Goal: Transaction & Acquisition: Purchase product/service

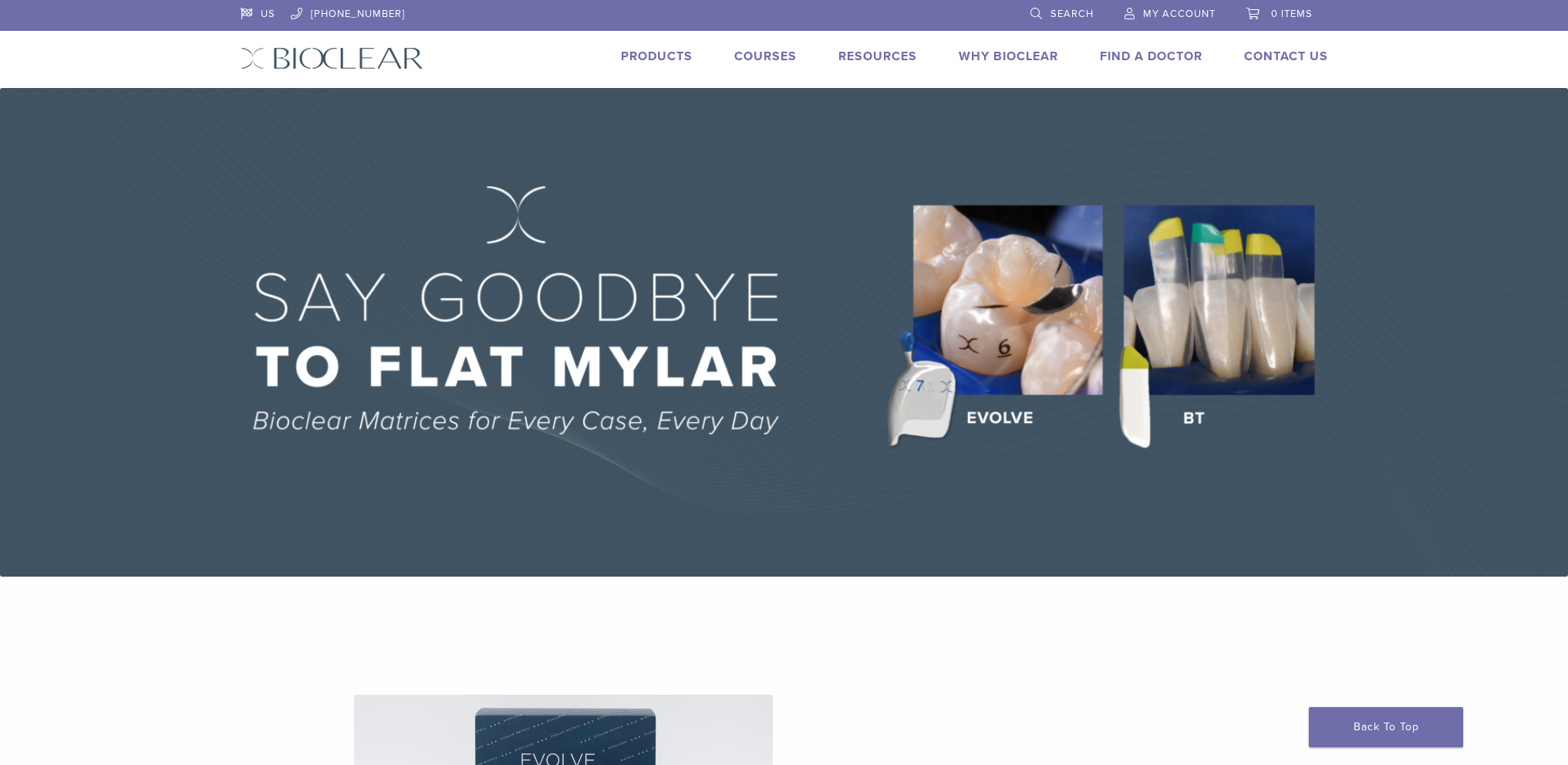
click at [1176, 16] on span "My Account" at bounding box center [1180, 14] width 73 height 12
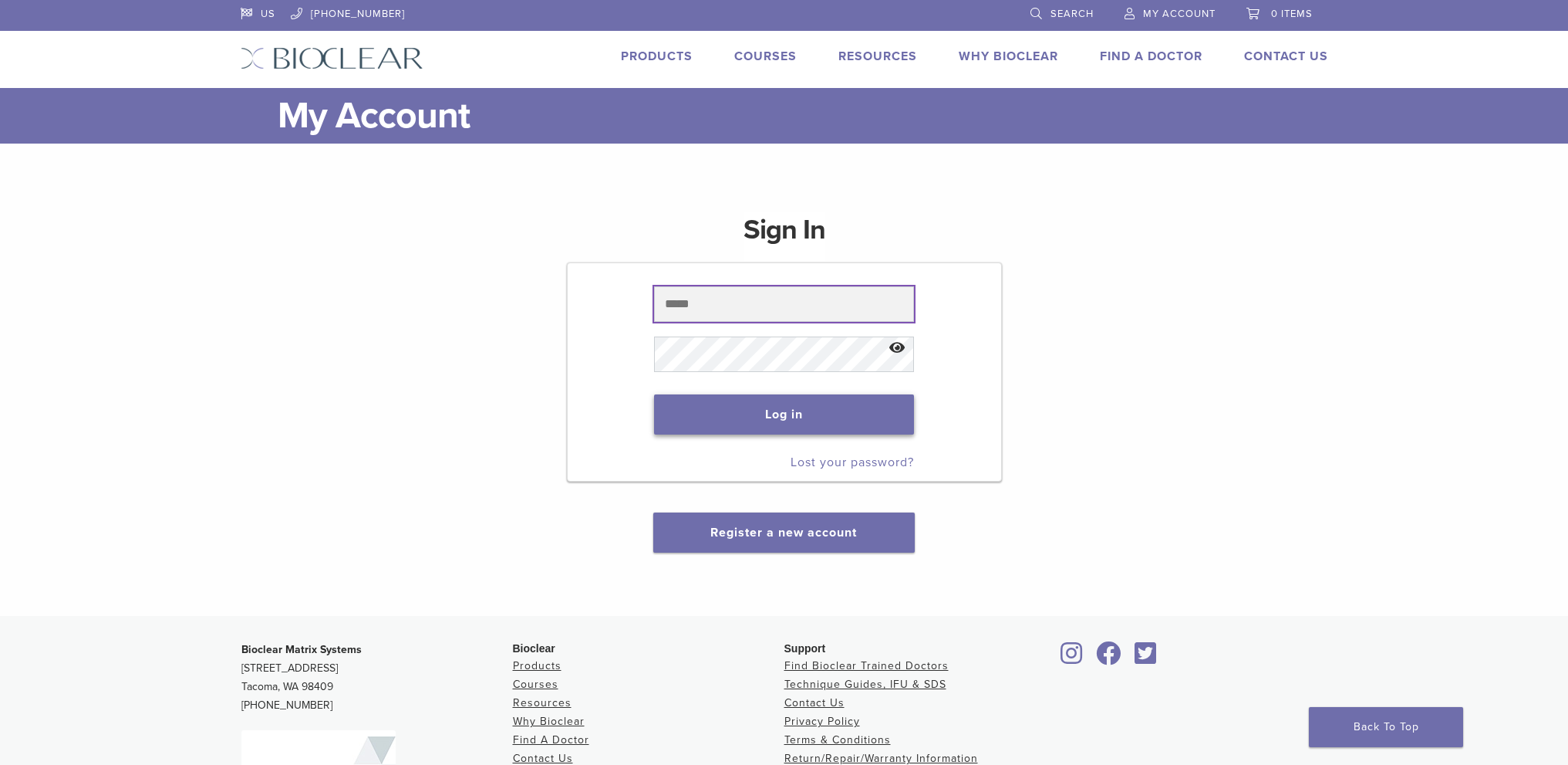
type input "**********"
click at [752, 409] on button "Log in" at bounding box center [784, 415] width 260 height 40
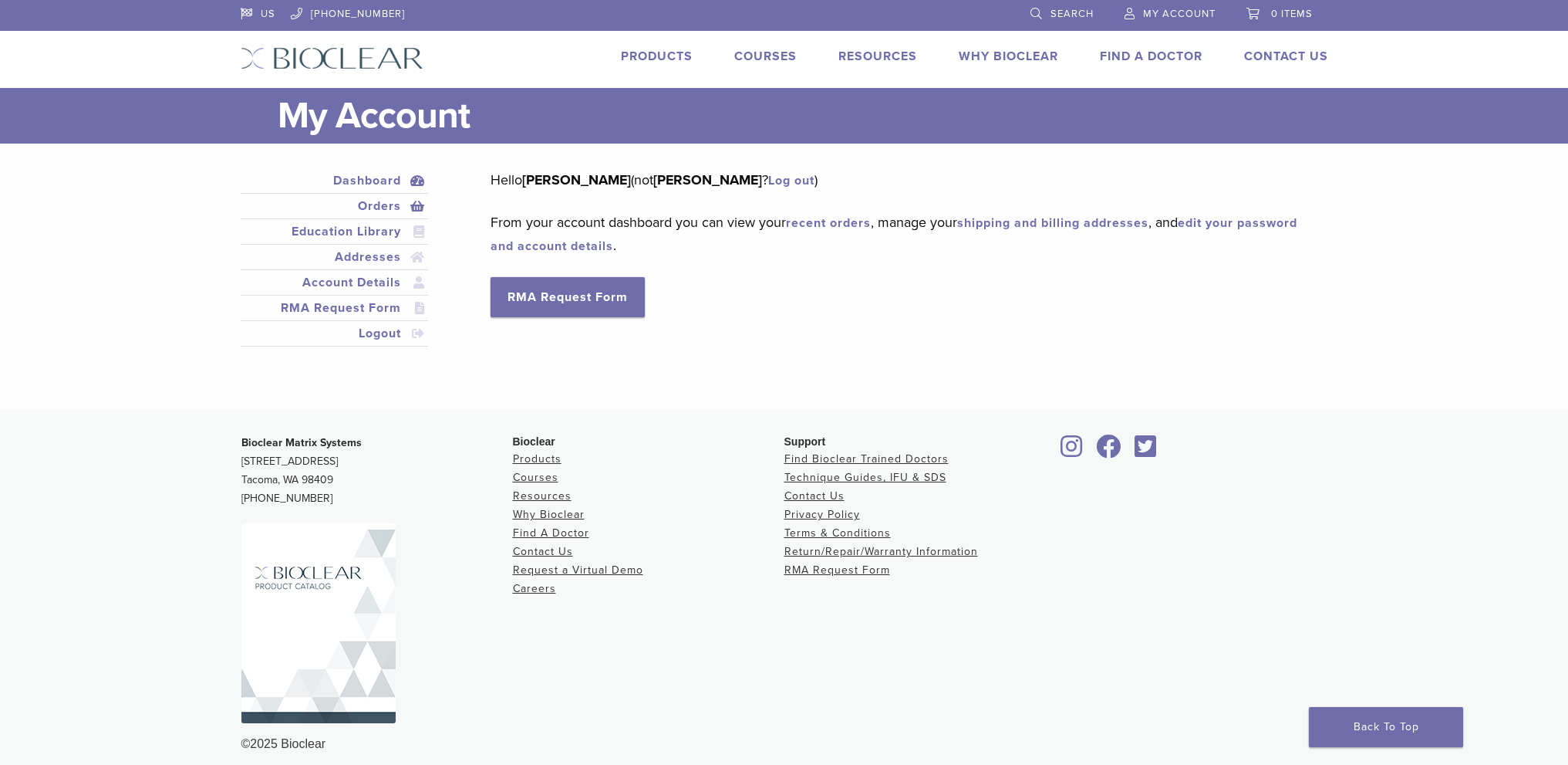
click at [372, 209] on link "Orders" at bounding box center [335, 205] width 182 height 18
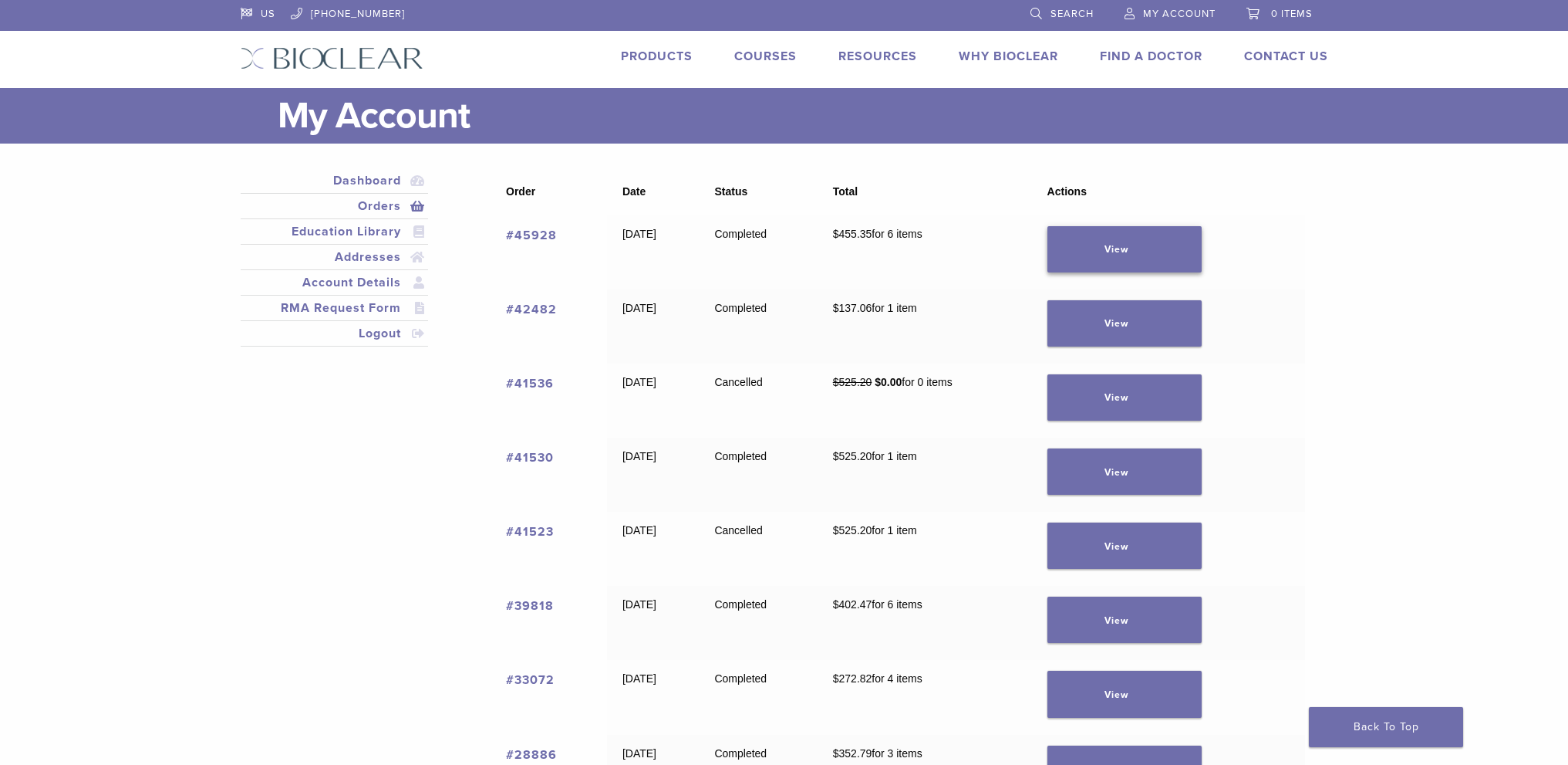
click at [1151, 250] on link "View" at bounding box center [1125, 249] width 154 height 46
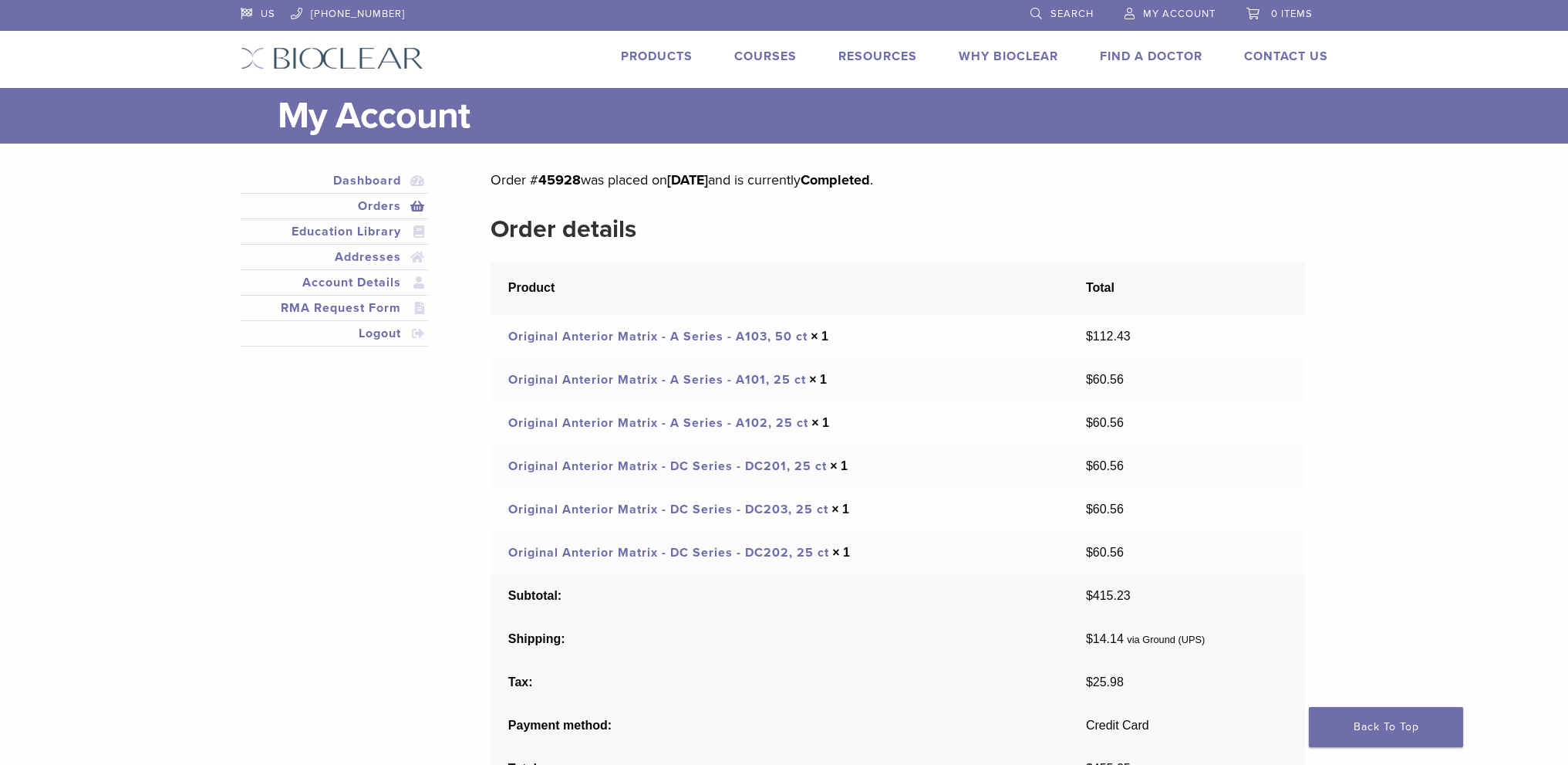
click at [647, 336] on link "Original Anterior Matrix - A Series - A103, 50 ct" at bounding box center [658, 337] width 299 height 16
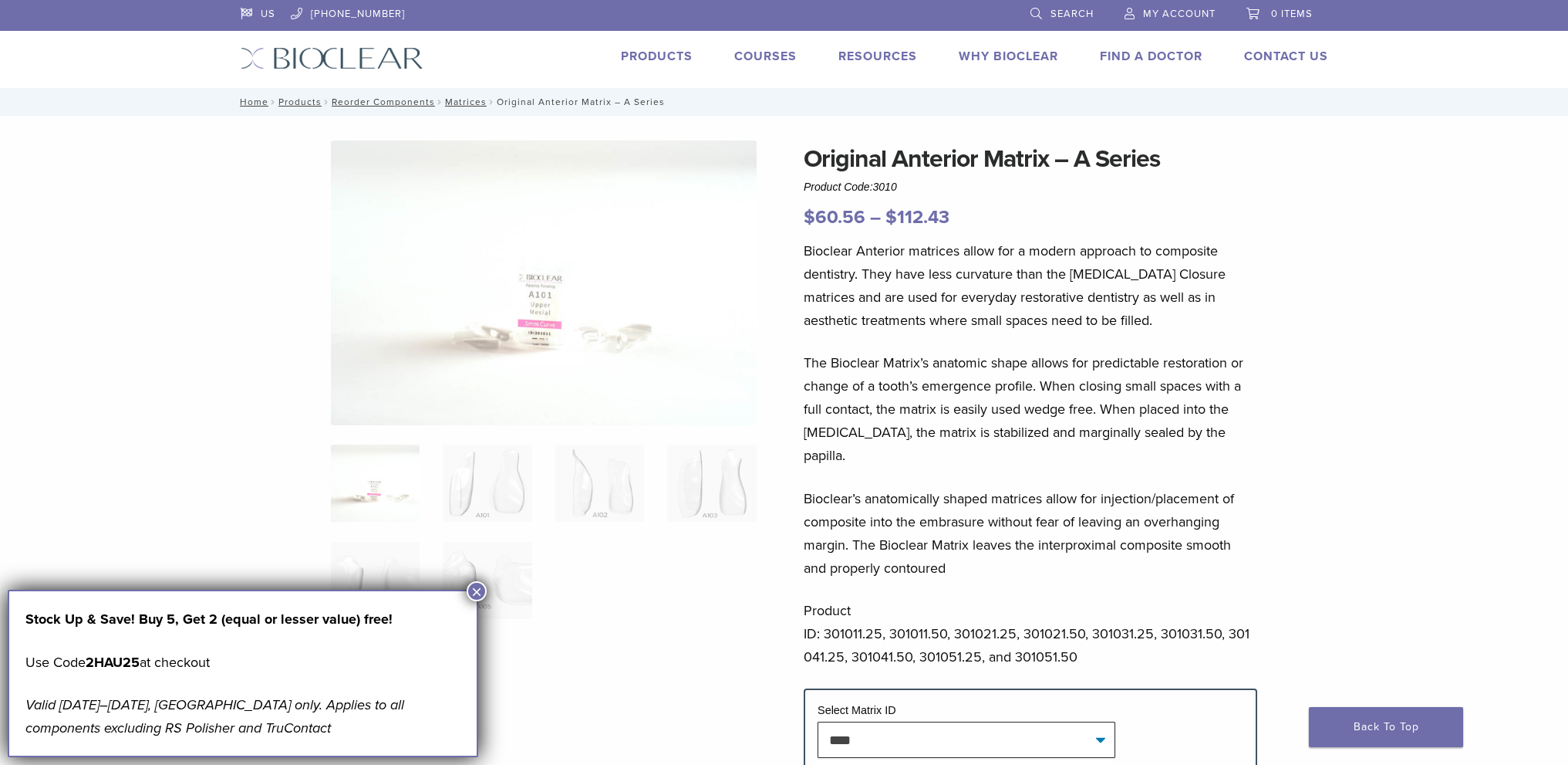
click at [478, 591] on button "×" at bounding box center [476, 590] width 20 height 20
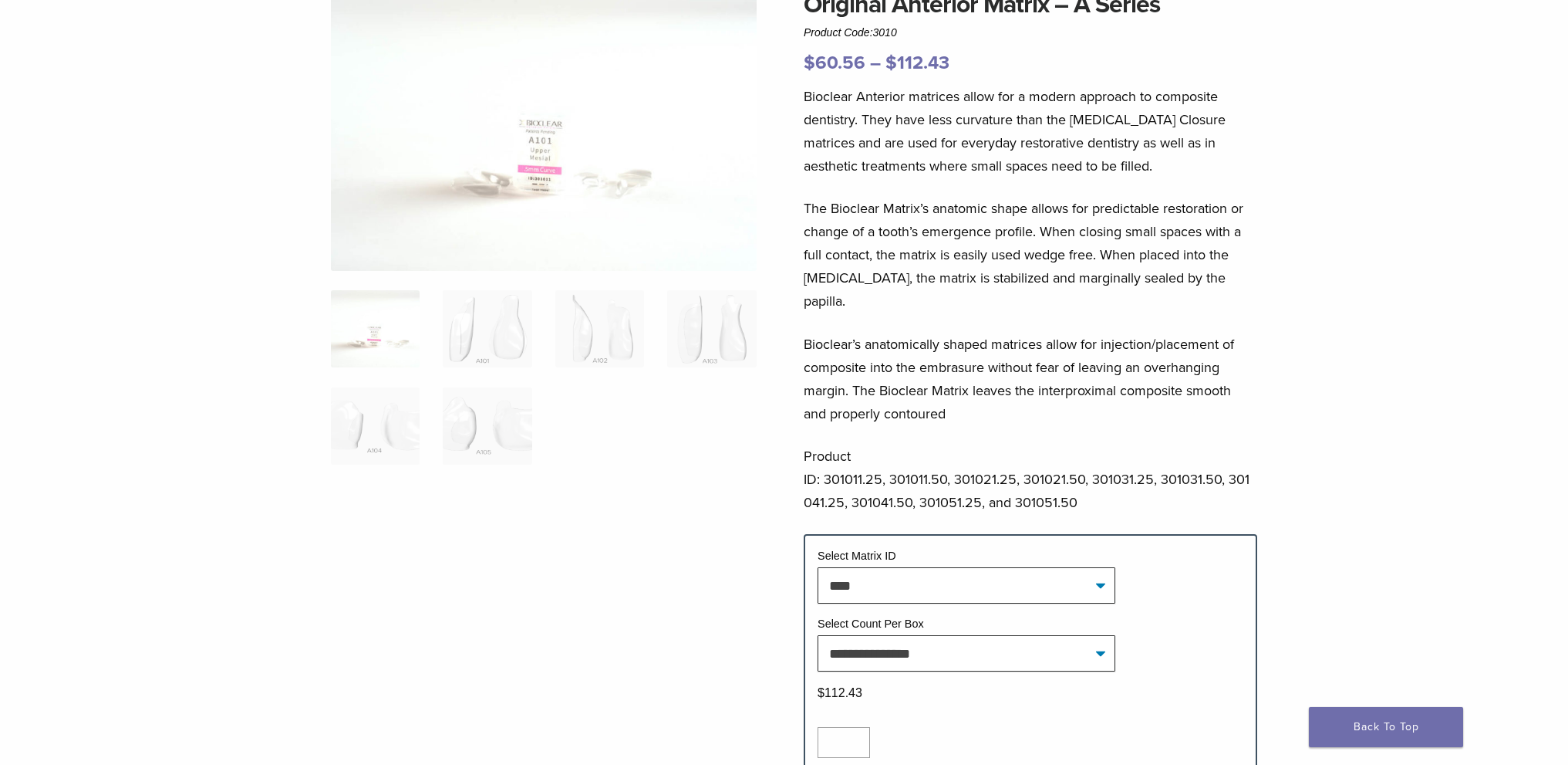
scroll to position [232, 0]
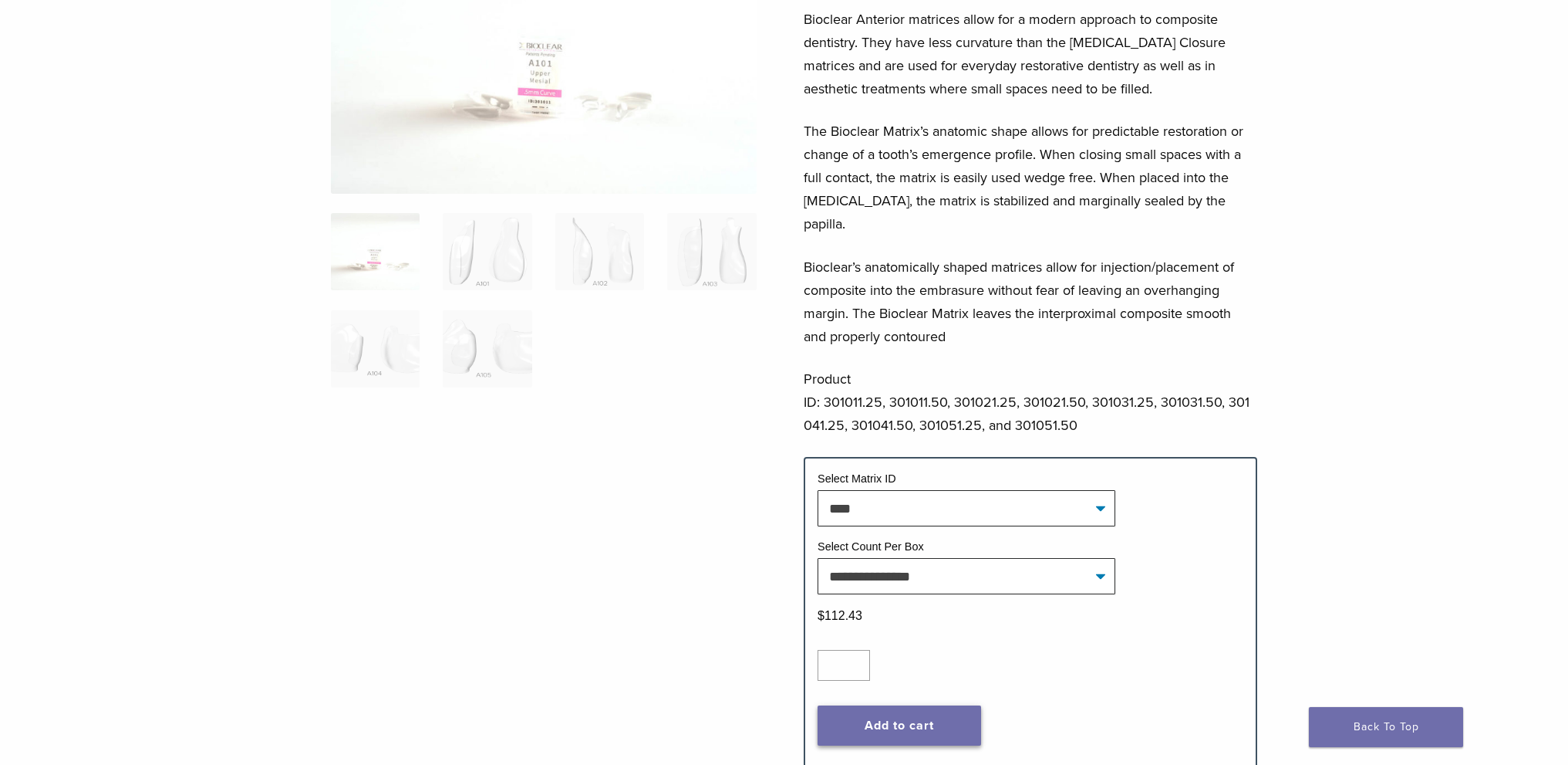
click at [906, 705] on button "Add to cart" at bounding box center [900, 726] width 164 height 40
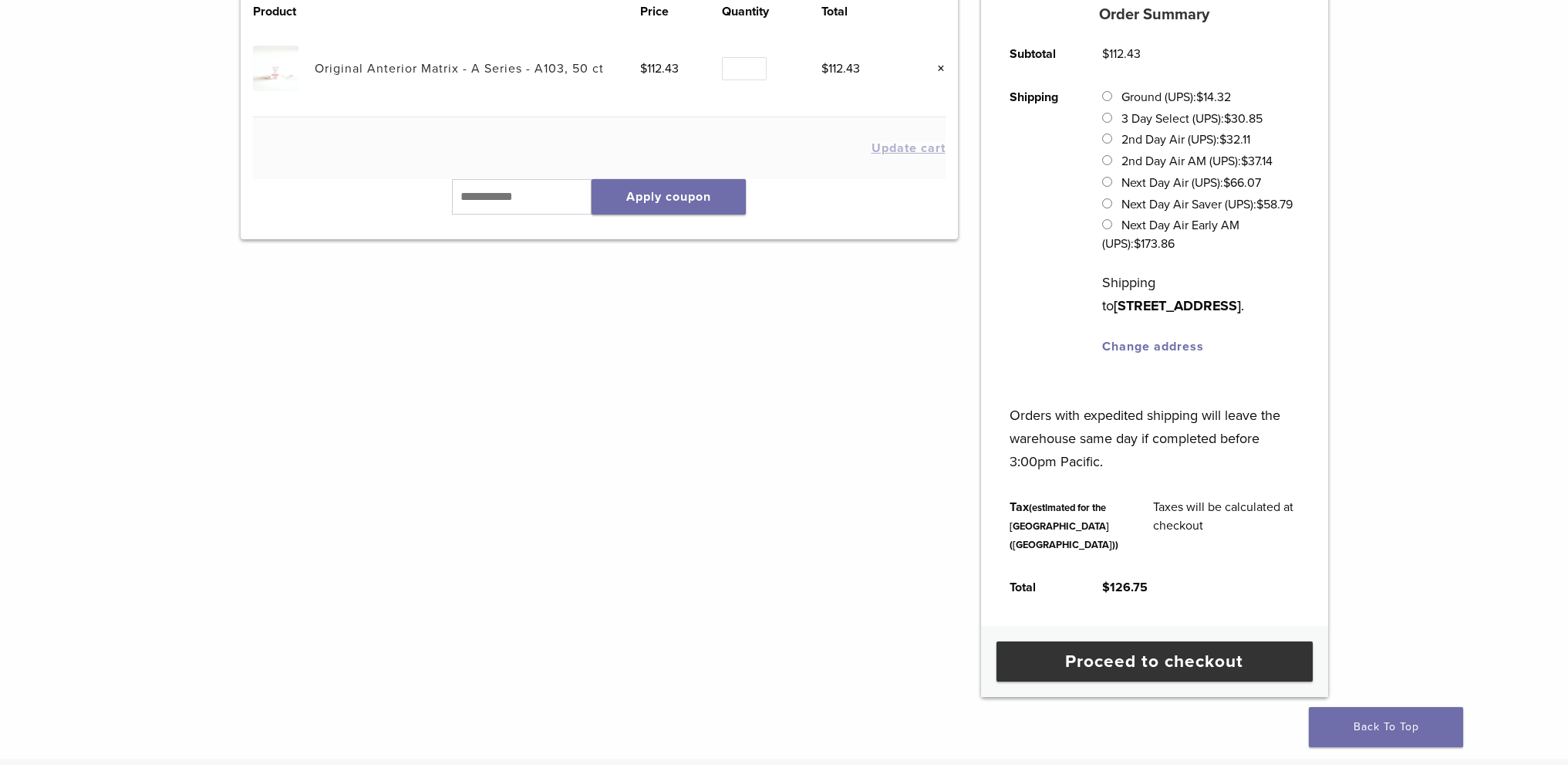
scroll to position [386, 0]
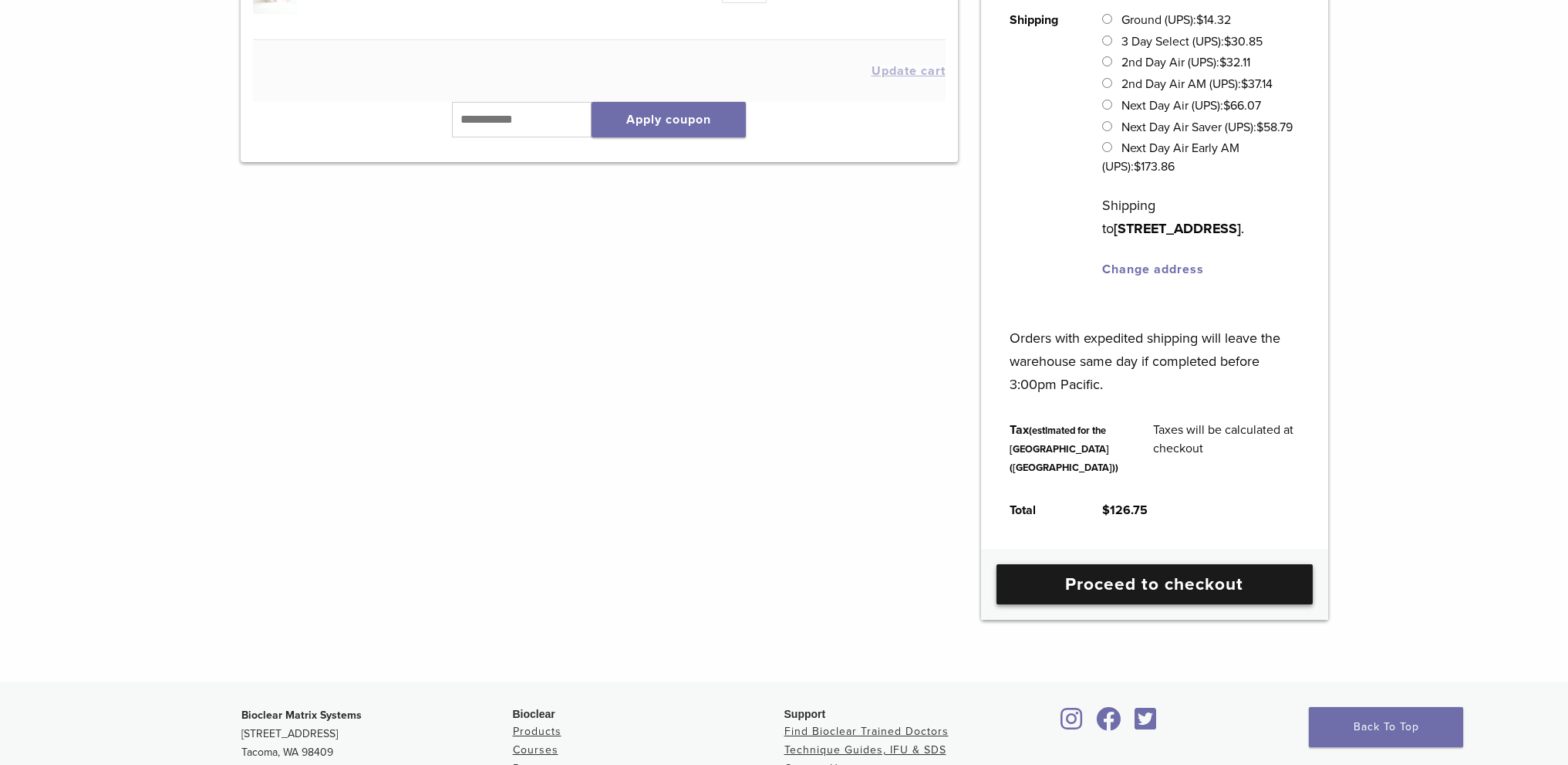
click at [1168, 604] on link "Proceed to checkout" at bounding box center [1155, 584] width 317 height 40
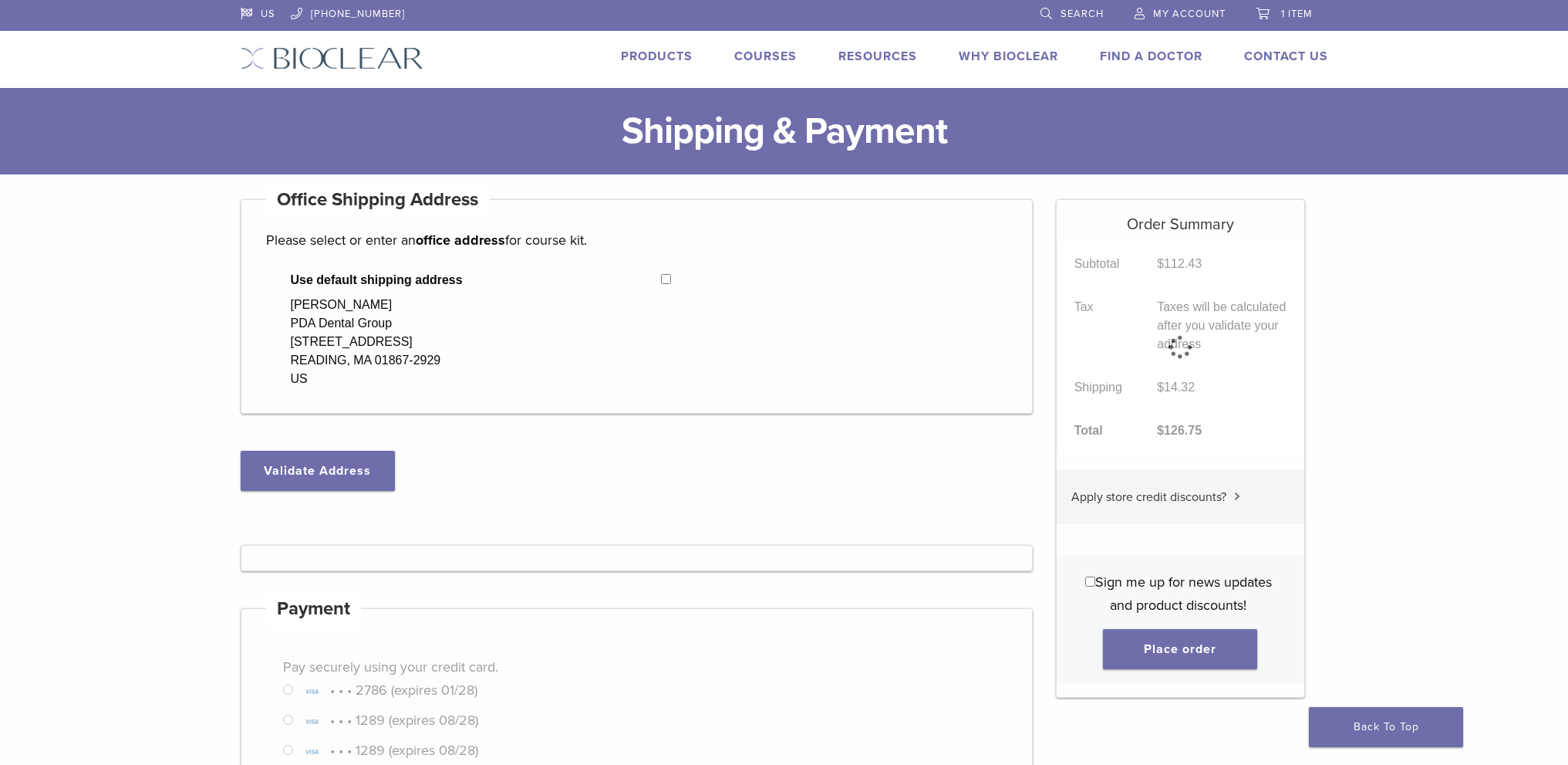
select select "**"
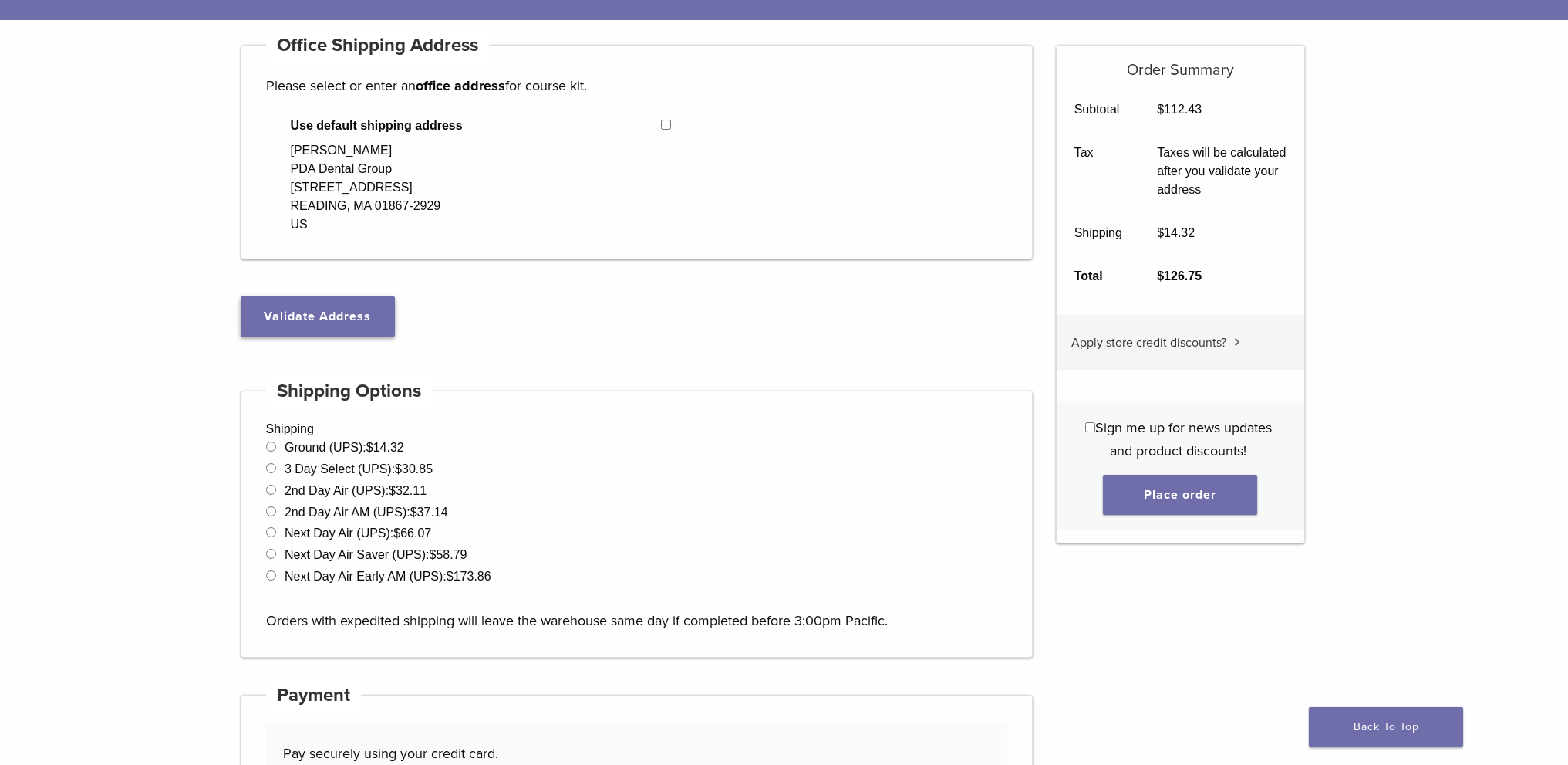
click at [309, 312] on button "Validate Address" at bounding box center [317, 317] width 154 height 40
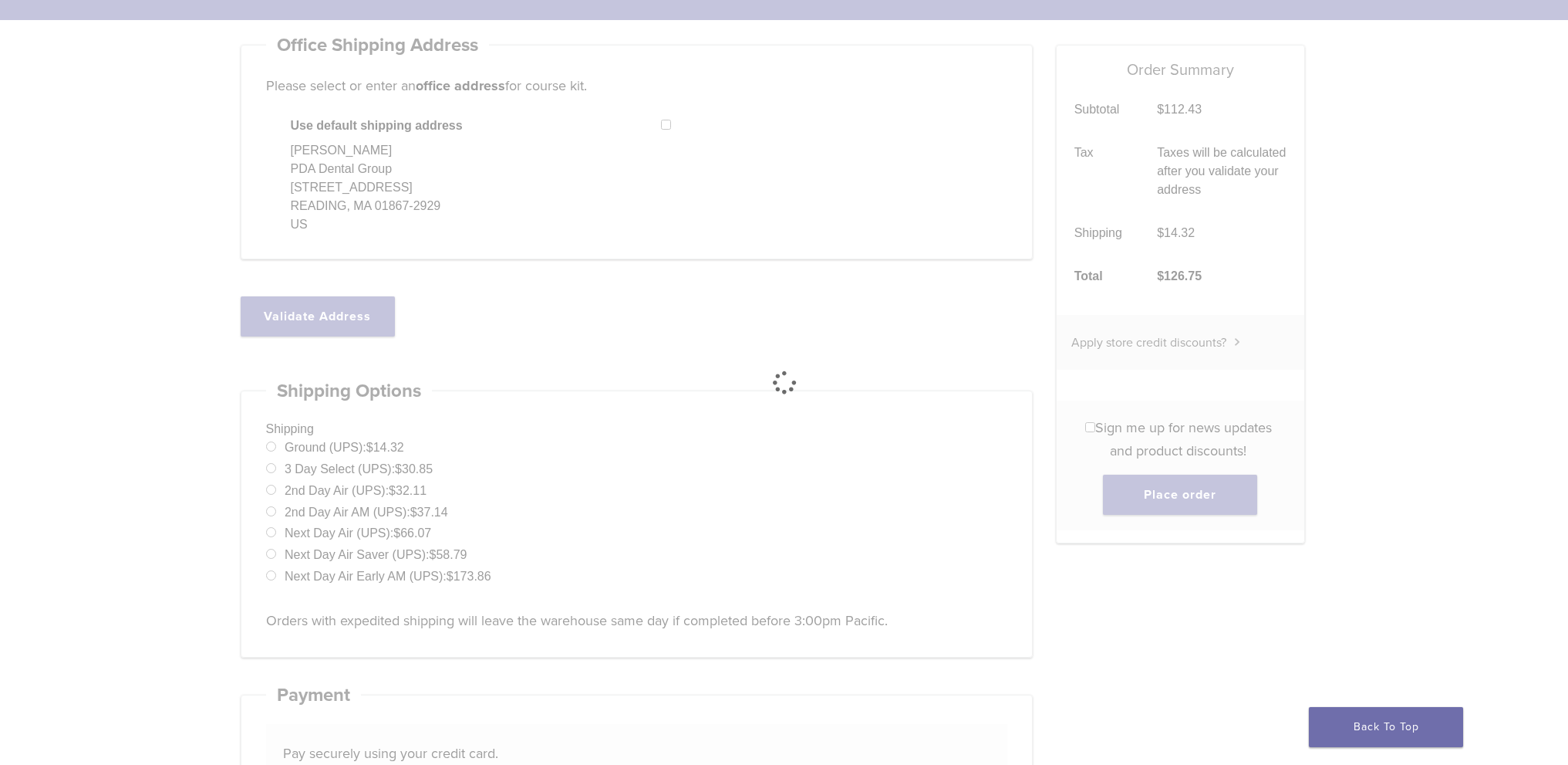
select select "**"
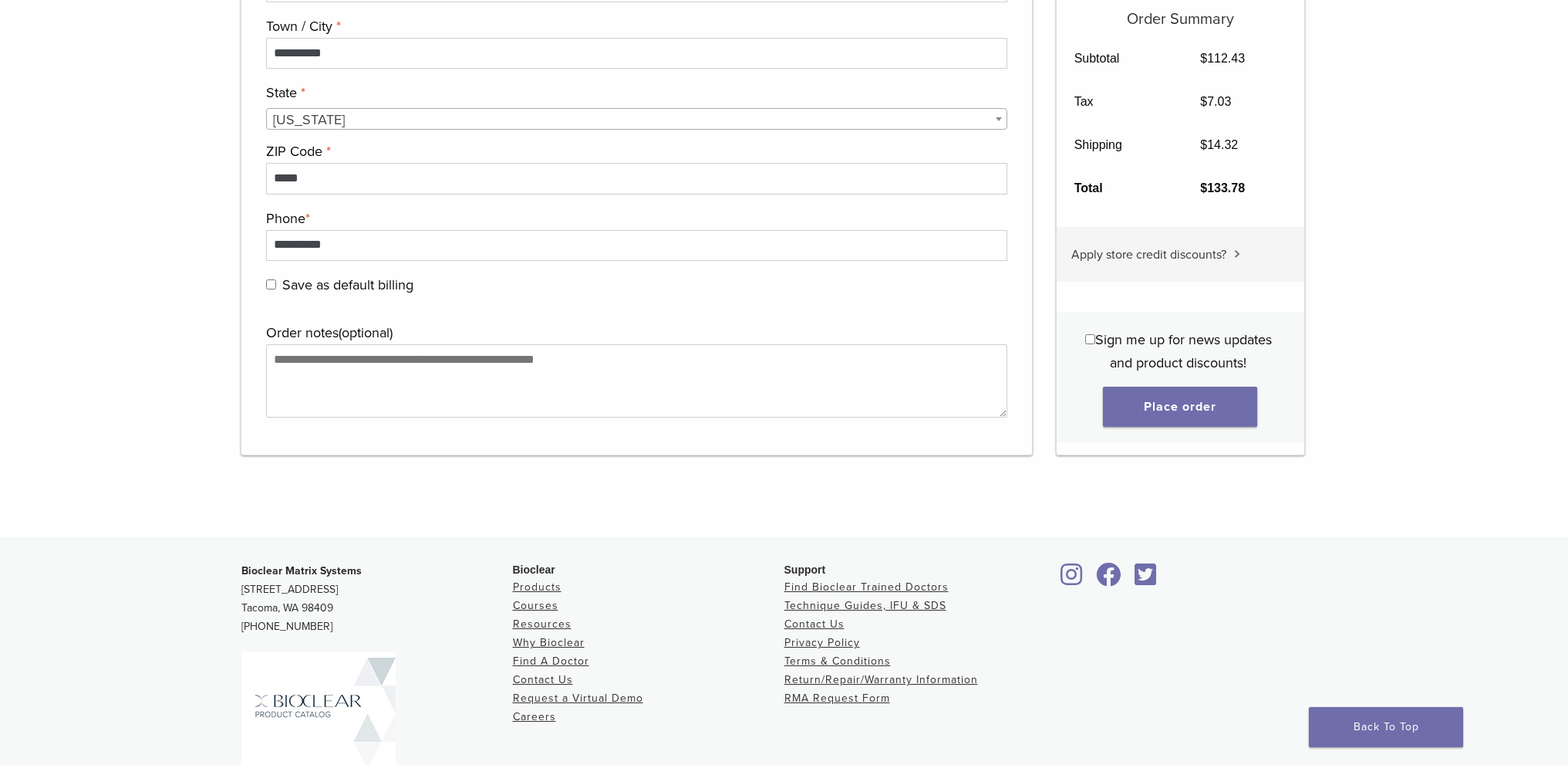
scroll to position [1543, 0]
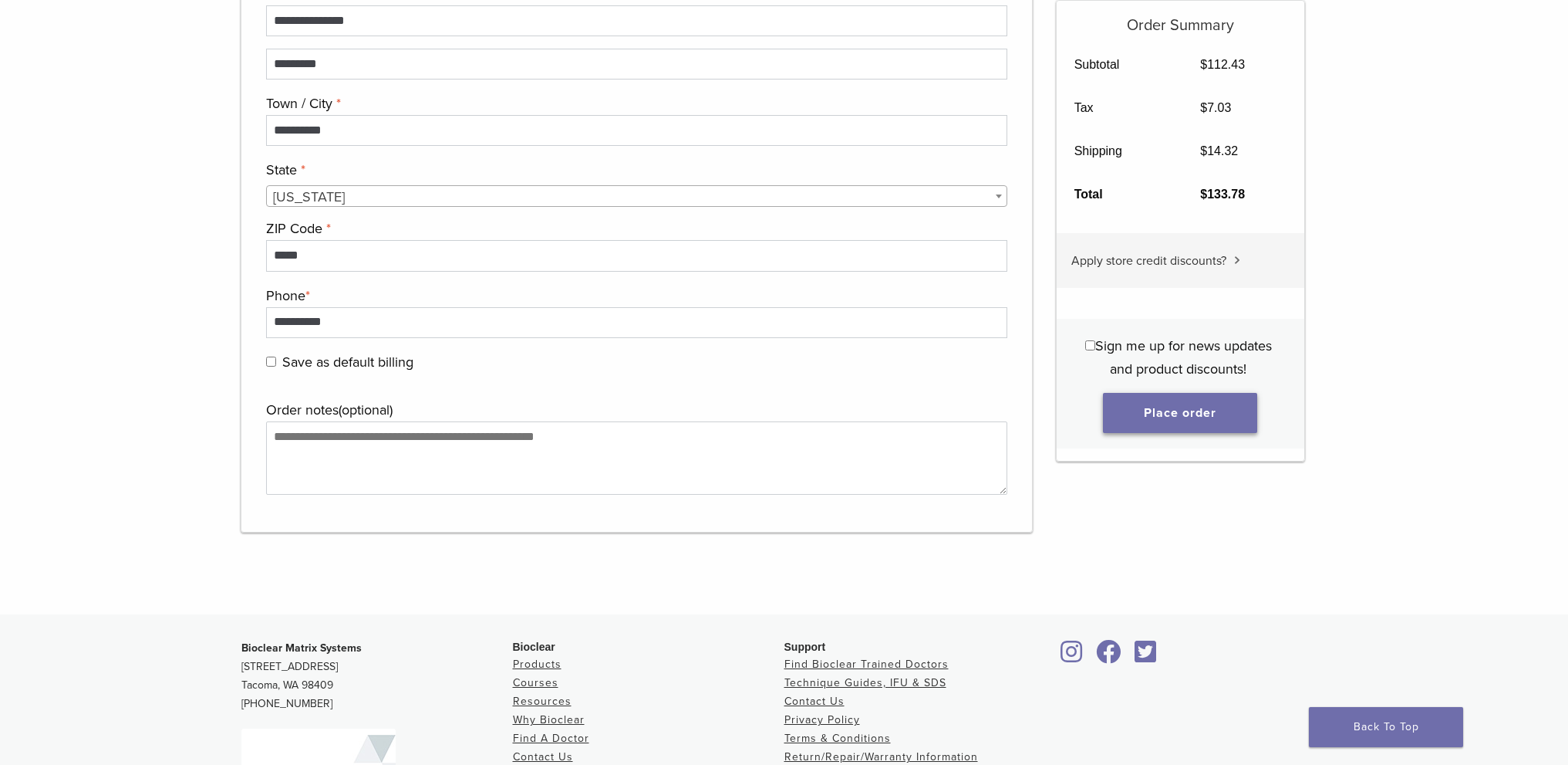
click at [1191, 416] on button "Place order" at bounding box center [1180, 413] width 154 height 40
